Goal: Task Accomplishment & Management: Complete application form

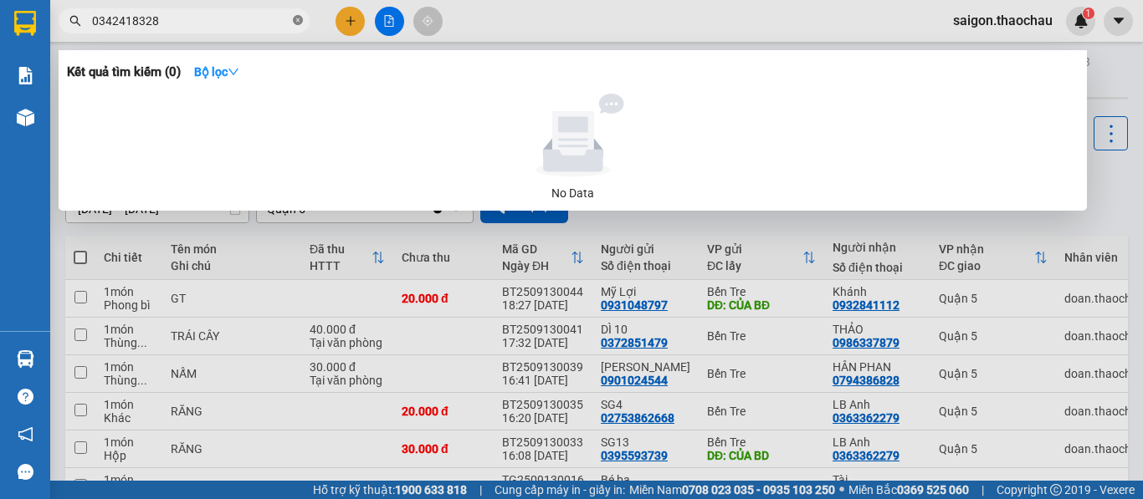
click at [297, 17] on icon "close-circle" at bounding box center [298, 20] width 10 height 10
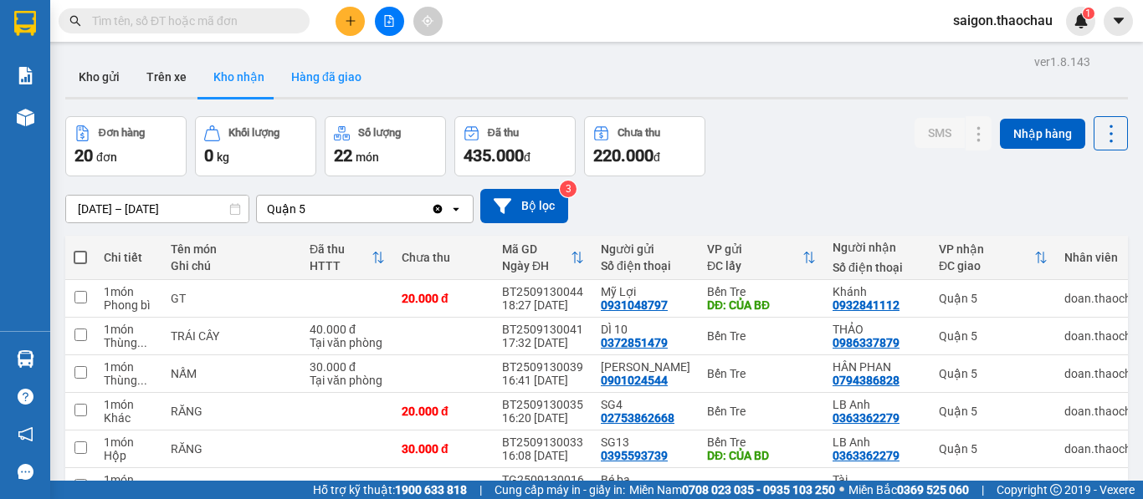
click at [314, 79] on button "Hàng đã giao" at bounding box center [326, 77] width 97 height 40
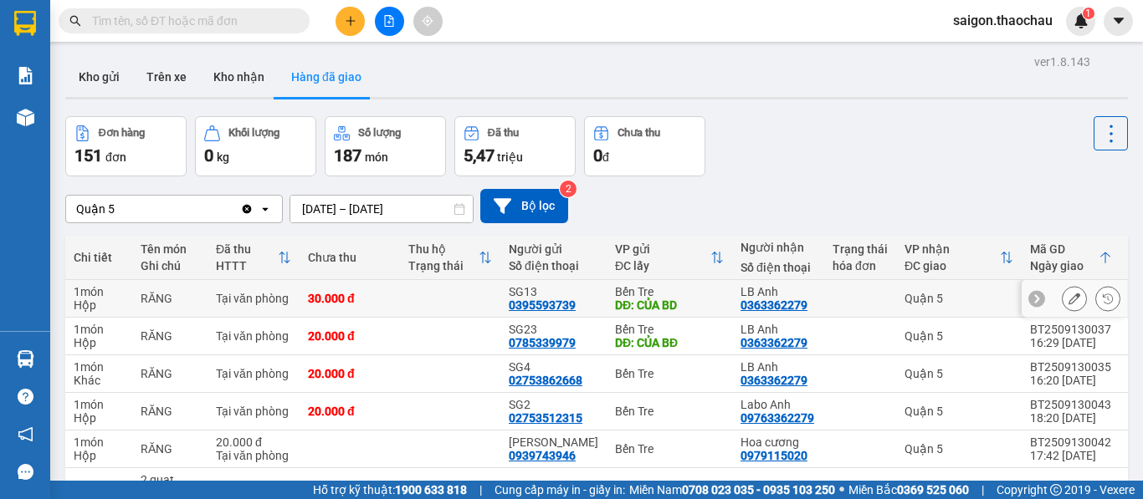
click at [1068, 296] on icon at bounding box center [1074, 299] width 12 height 12
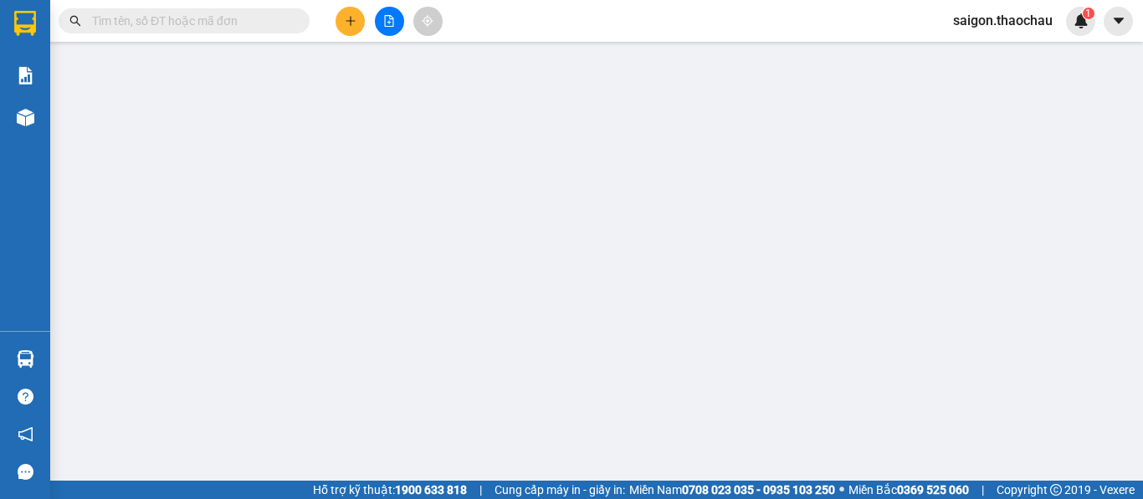
type input "0395593739"
type input "SG13"
type input "CỦA BD"
type input "0363362279"
type input "LB Anh"
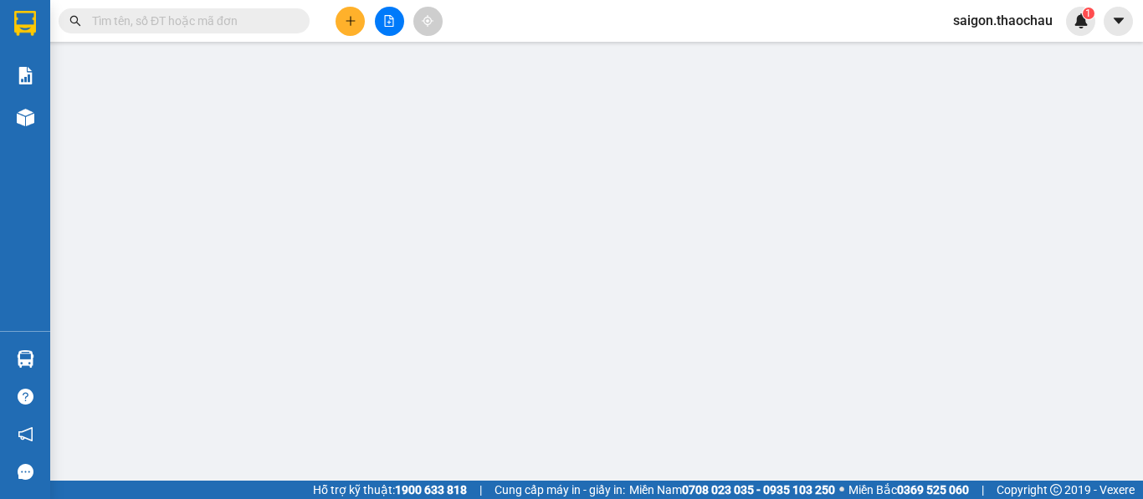
type input "30.000"
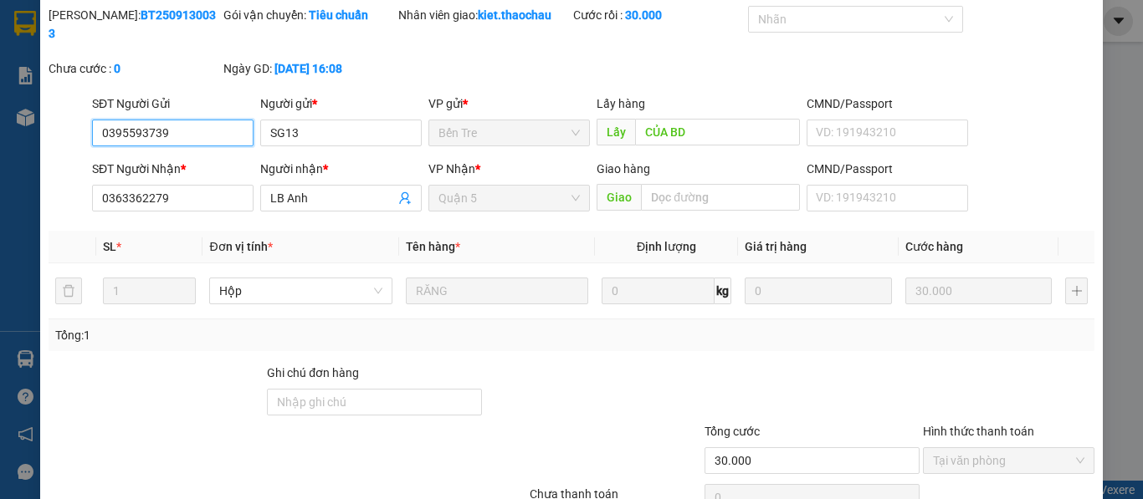
scroll to position [84, 0]
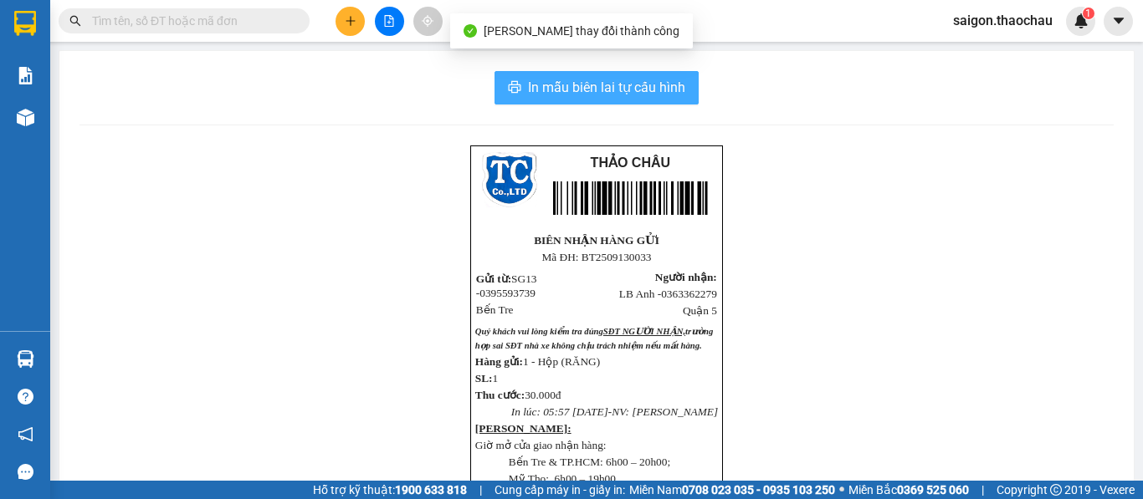
click at [650, 95] on span "In mẫu biên lai tự cấu hình" at bounding box center [606, 87] width 157 height 21
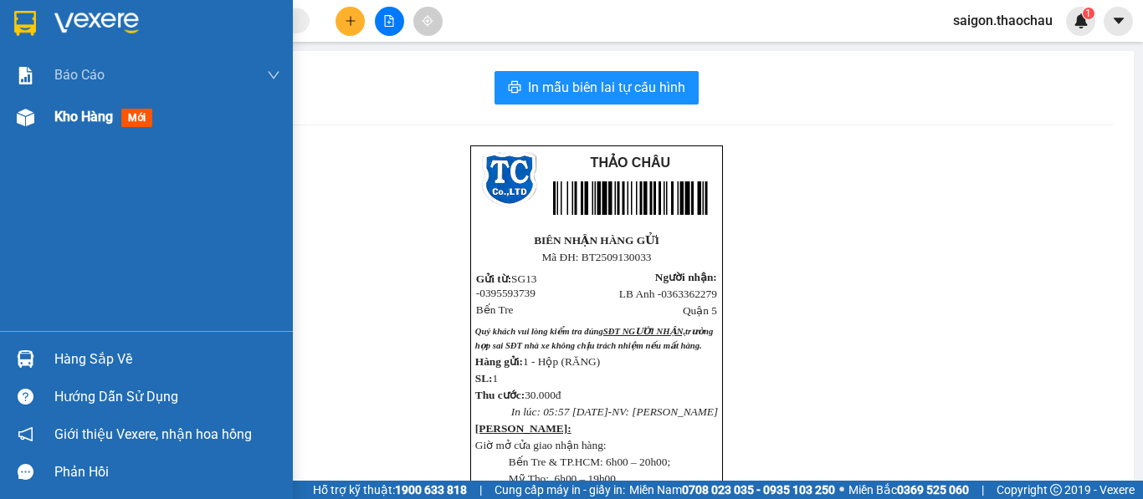
drag, startPoint x: 35, startPoint y: 129, endPoint x: 55, endPoint y: 133, distance: 20.5
click at [35, 129] on div at bounding box center [25, 117] width 29 height 29
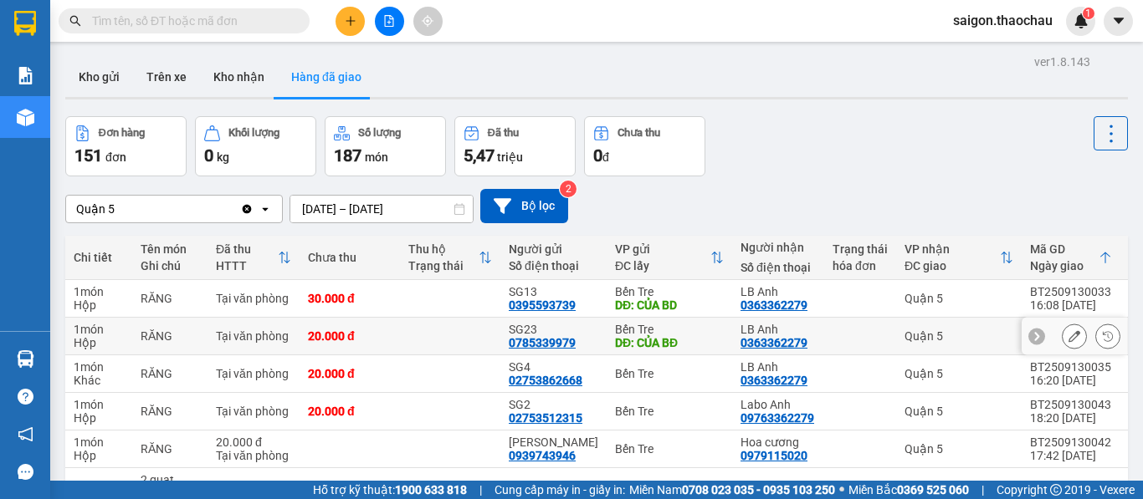
click at [1068, 338] on icon at bounding box center [1074, 336] width 12 height 12
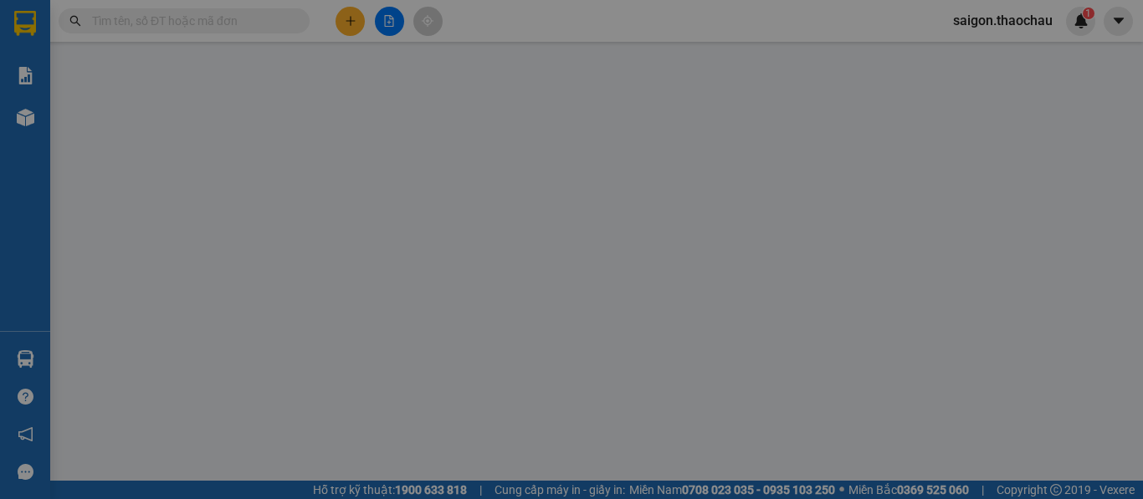
type input "0785339979"
type input "SG23"
type input "CỦA BĐ"
type input "0363362279"
type input "LB Anh"
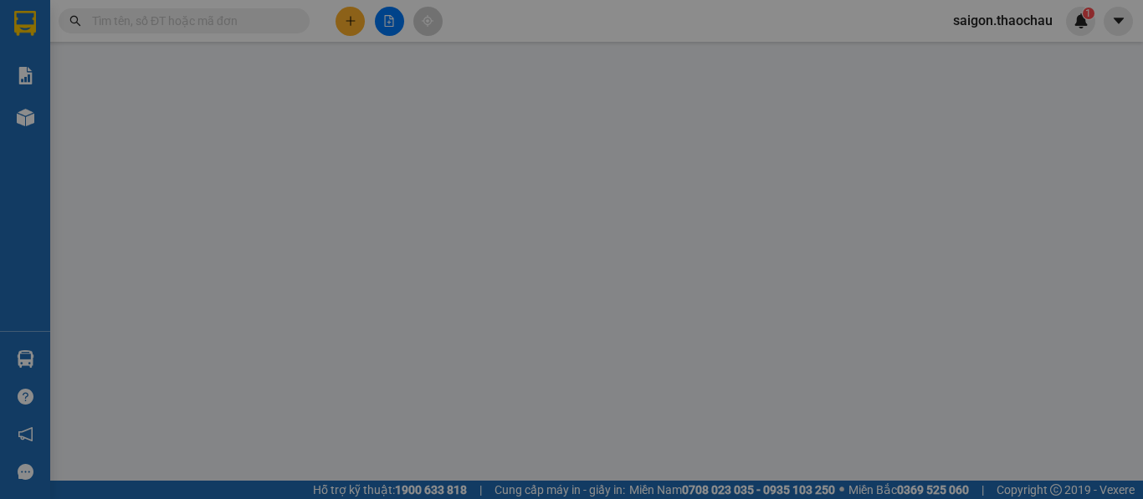
type input "20.000"
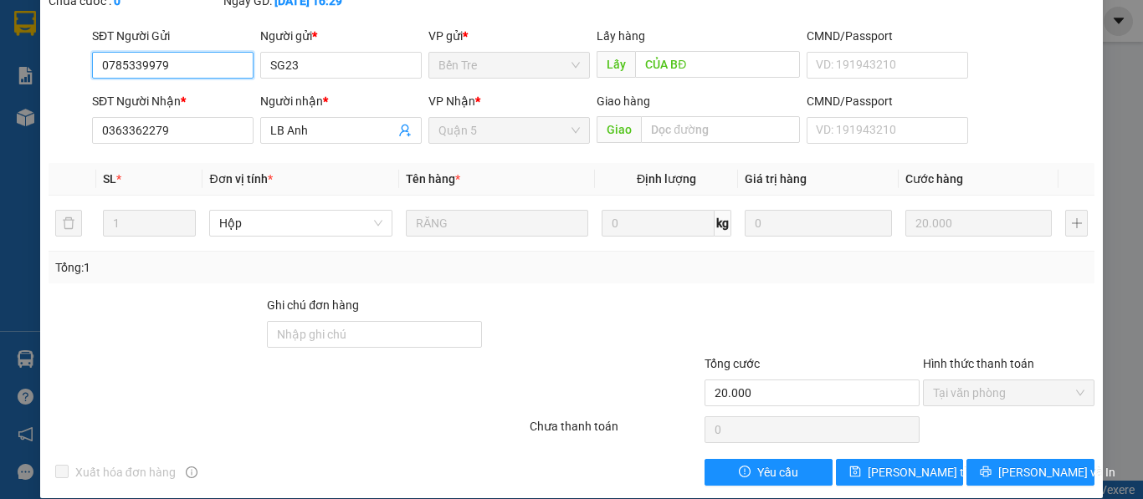
scroll to position [123, 0]
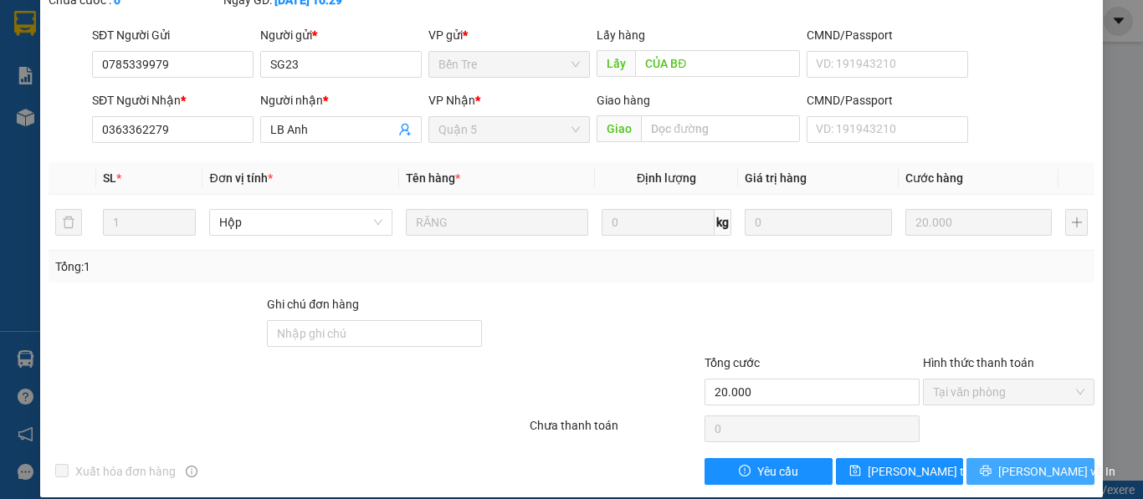
click at [966, 458] on button "Lưu và In" at bounding box center [1030, 471] width 128 height 27
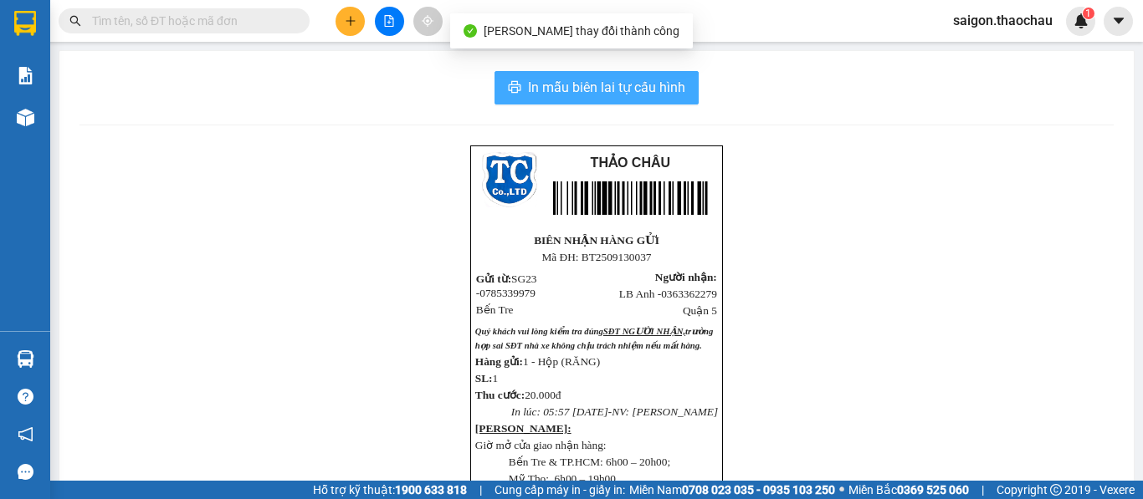
click at [646, 82] on span "In mẫu biên lai tự cấu hình" at bounding box center [606, 87] width 157 height 21
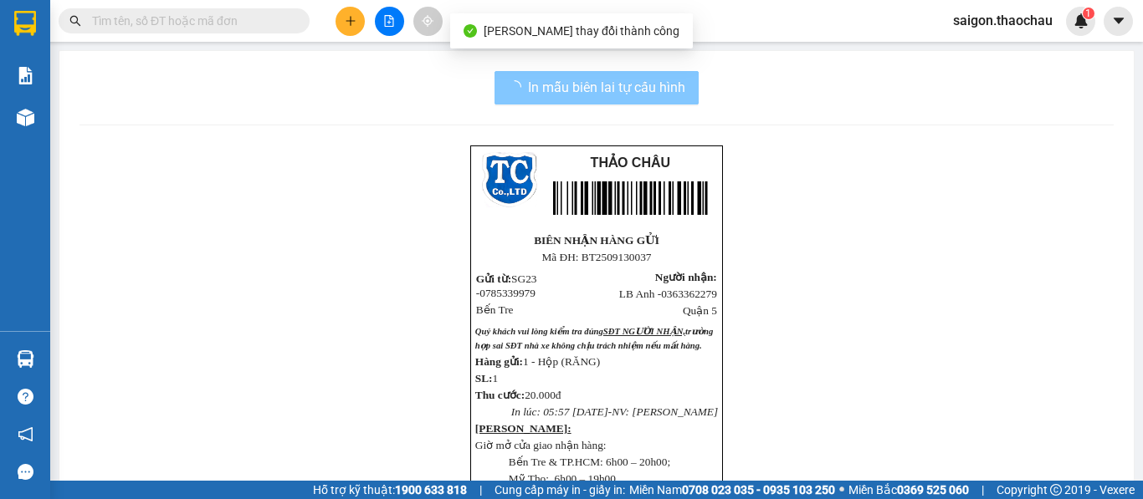
click at [25, 123] on img at bounding box center [26, 118] width 18 height 18
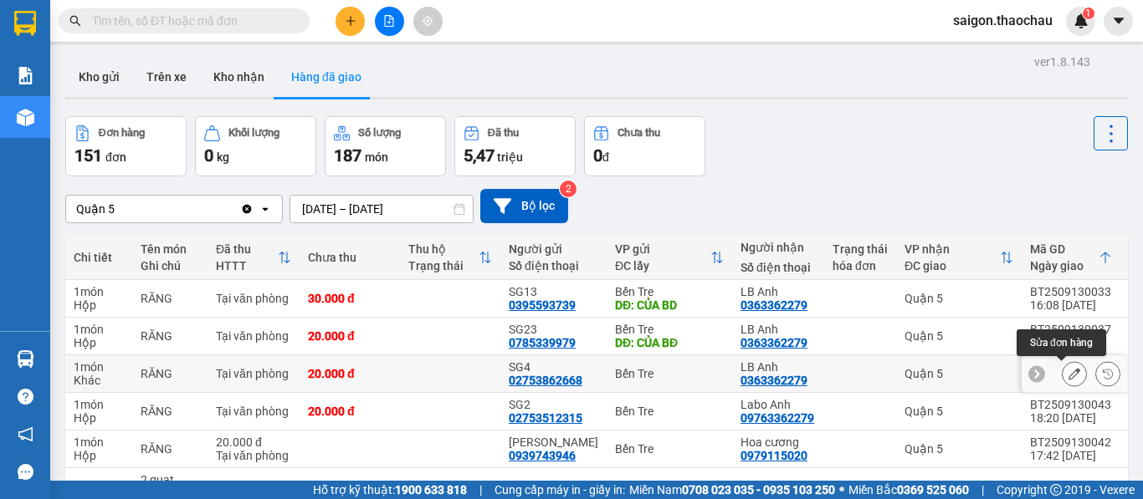
click at [1063, 383] on button at bounding box center [1073, 374] width 23 height 29
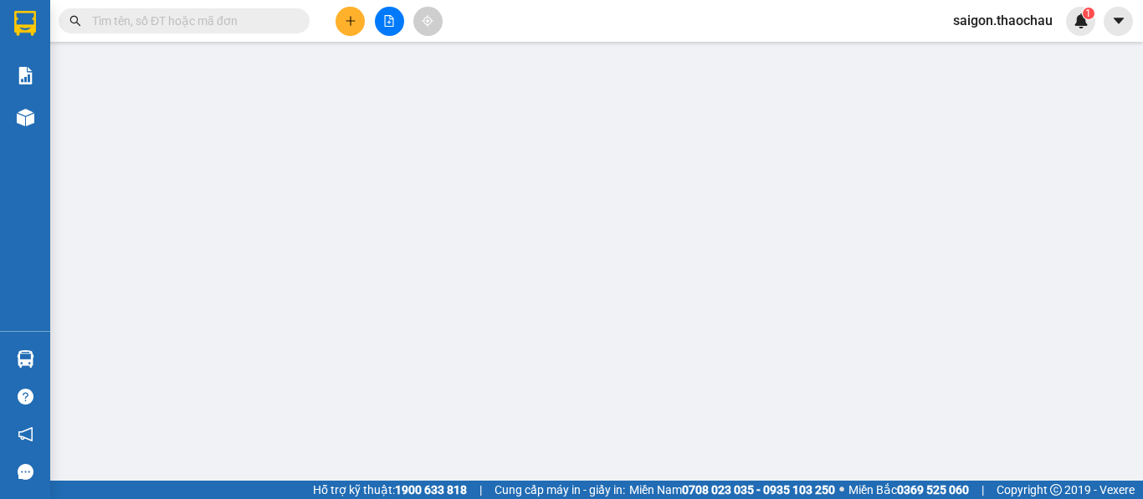
type input "02753862668"
type input "SG4"
type input "0363362279"
type input "LB Anh"
type input "20.000"
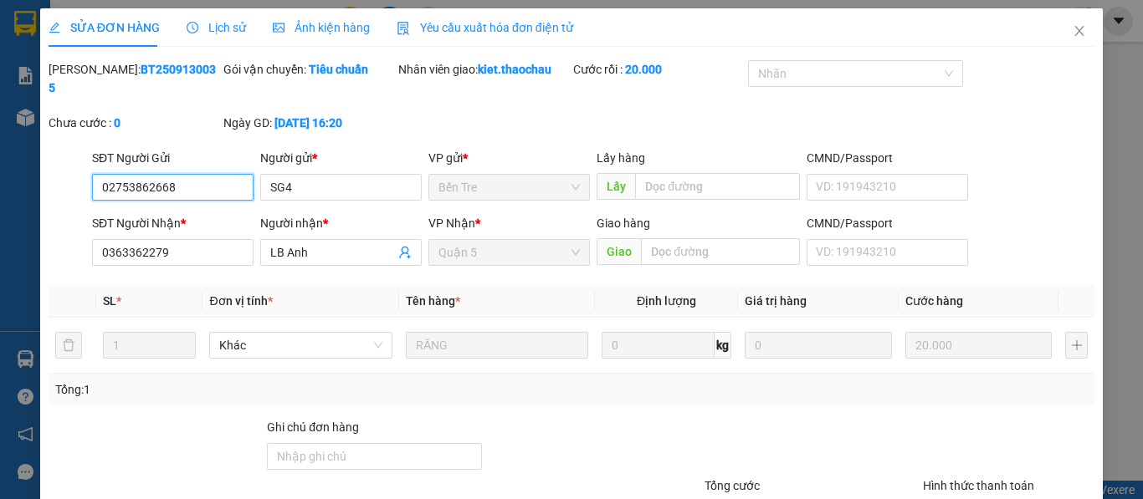
scroll to position [123, 0]
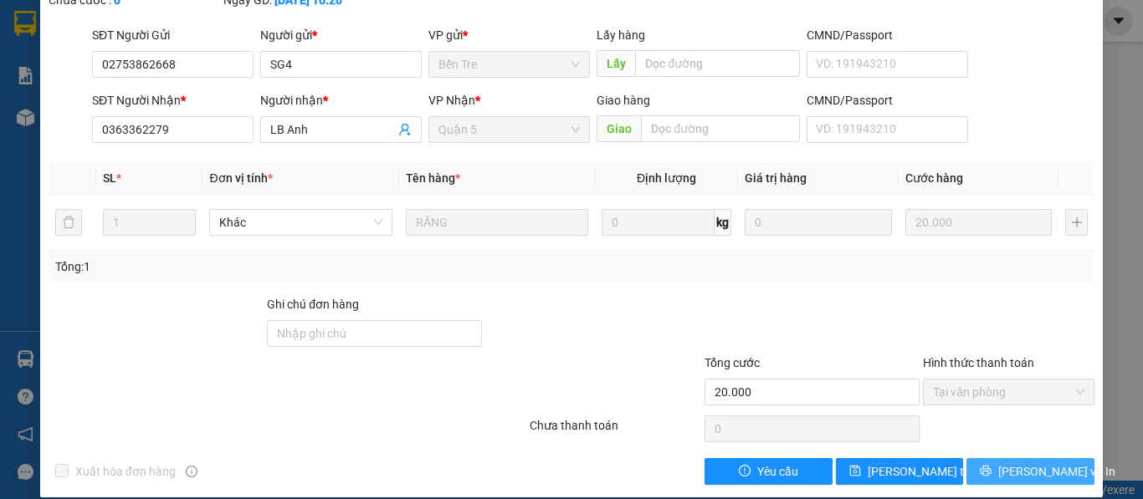
click at [998, 458] on button "Lưu và In" at bounding box center [1030, 471] width 128 height 27
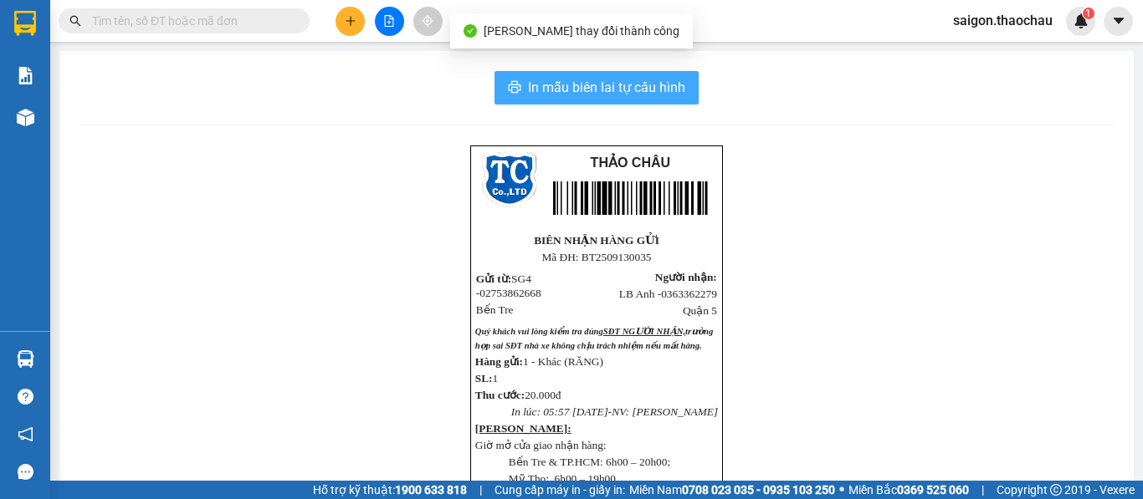
click at [636, 100] on button "In mẫu biên lai tự cấu hình" at bounding box center [596, 87] width 204 height 33
click at [35, 121] on div at bounding box center [25, 117] width 29 height 29
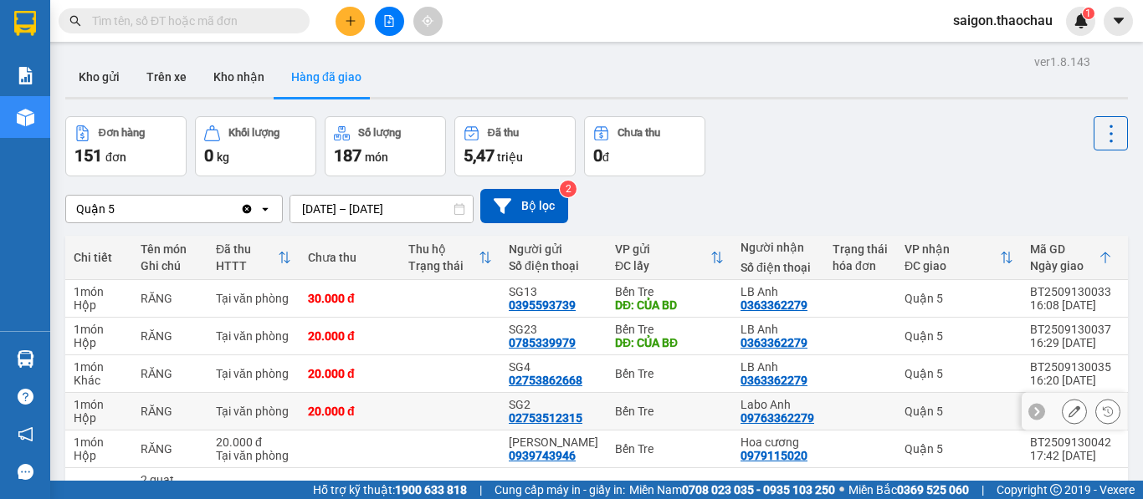
click at [1068, 413] on icon at bounding box center [1074, 412] width 12 height 12
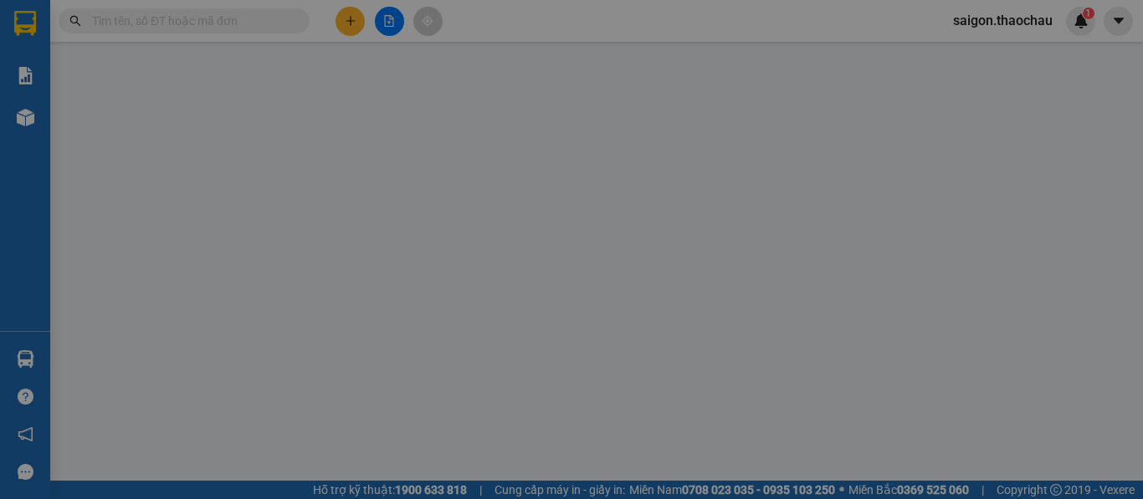
type input "02753512315"
type input "SG2"
type input "09763362279"
type input "Labo Anh"
type input "20.000"
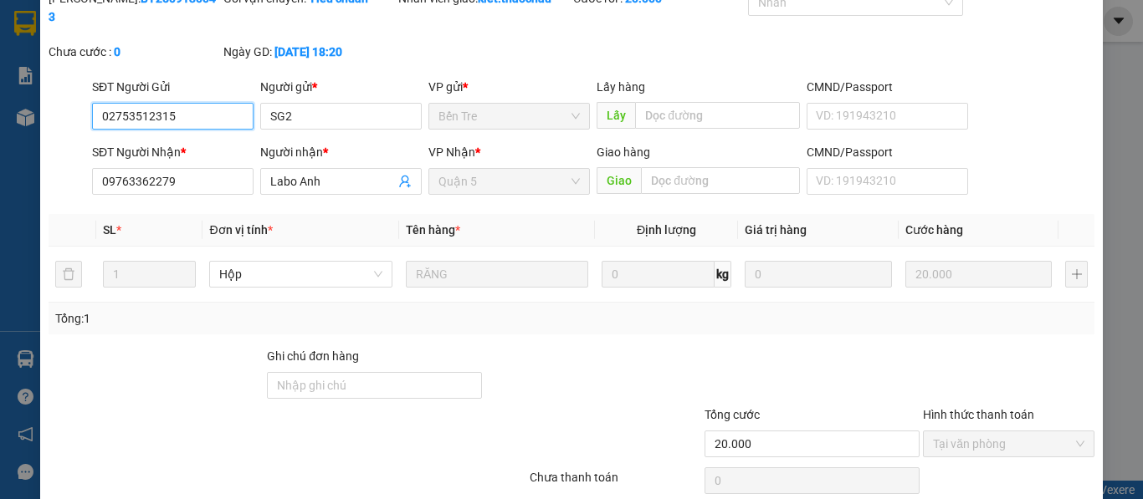
scroll to position [123, 0]
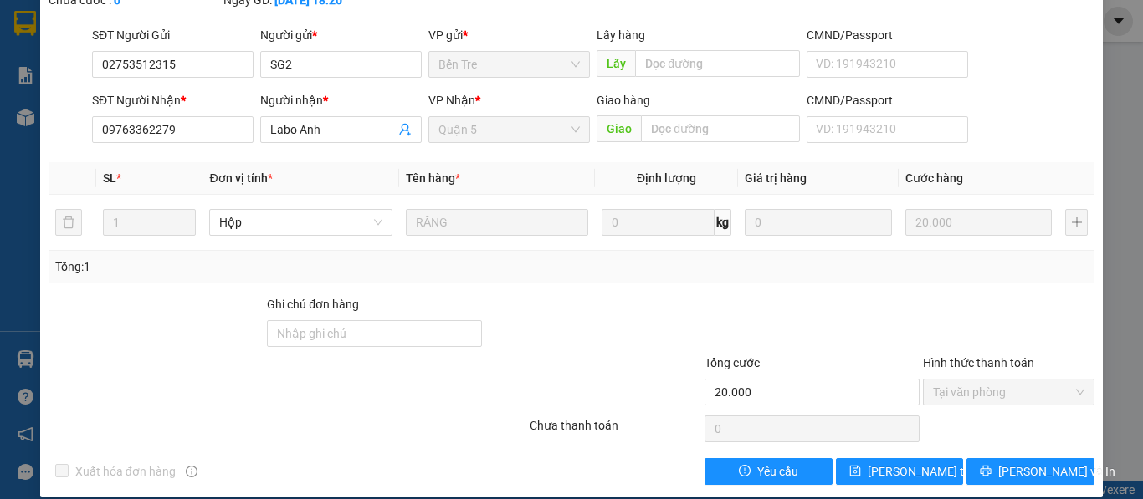
click at [985, 437] on div "Total Paid Fee 20.000 Total UnPaid Fee 0 Cash Collection Total Fee Mã ĐH: BT250…" at bounding box center [572, 211] width 1046 height 548
click at [985, 458] on button "Lưu và In" at bounding box center [1030, 471] width 128 height 27
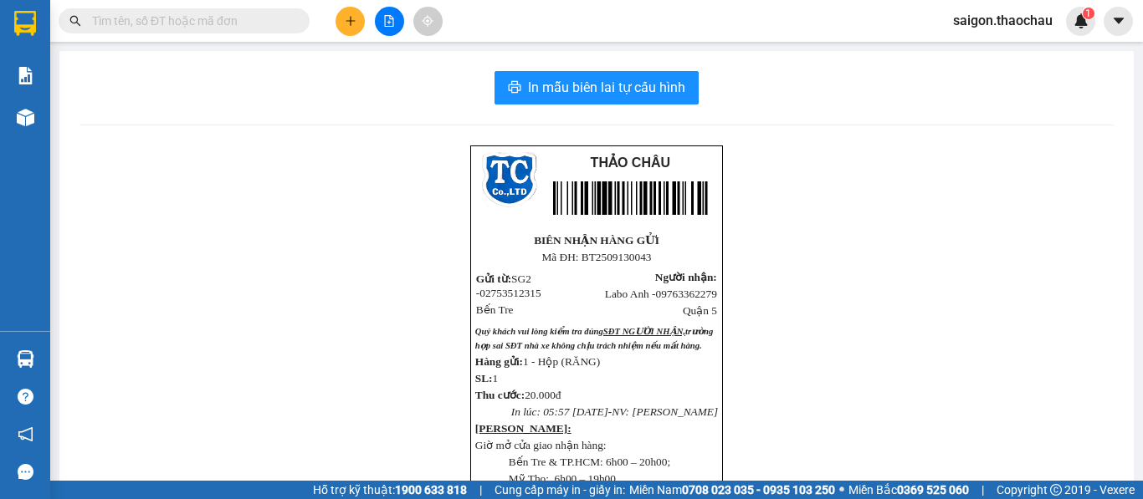
click at [627, 105] on div "In mẫu biên lai tự cấu hình THẢO CHÂU BIÊN NHẬN HÀNG GỬI Mã ĐH: BT25091300…" at bounding box center [596, 417] width 1074 height 732
click at [626, 94] on span "In mẫu biên lai tự cấu hình" at bounding box center [606, 87] width 157 height 21
